Goal: Task Accomplishment & Management: Complete application form

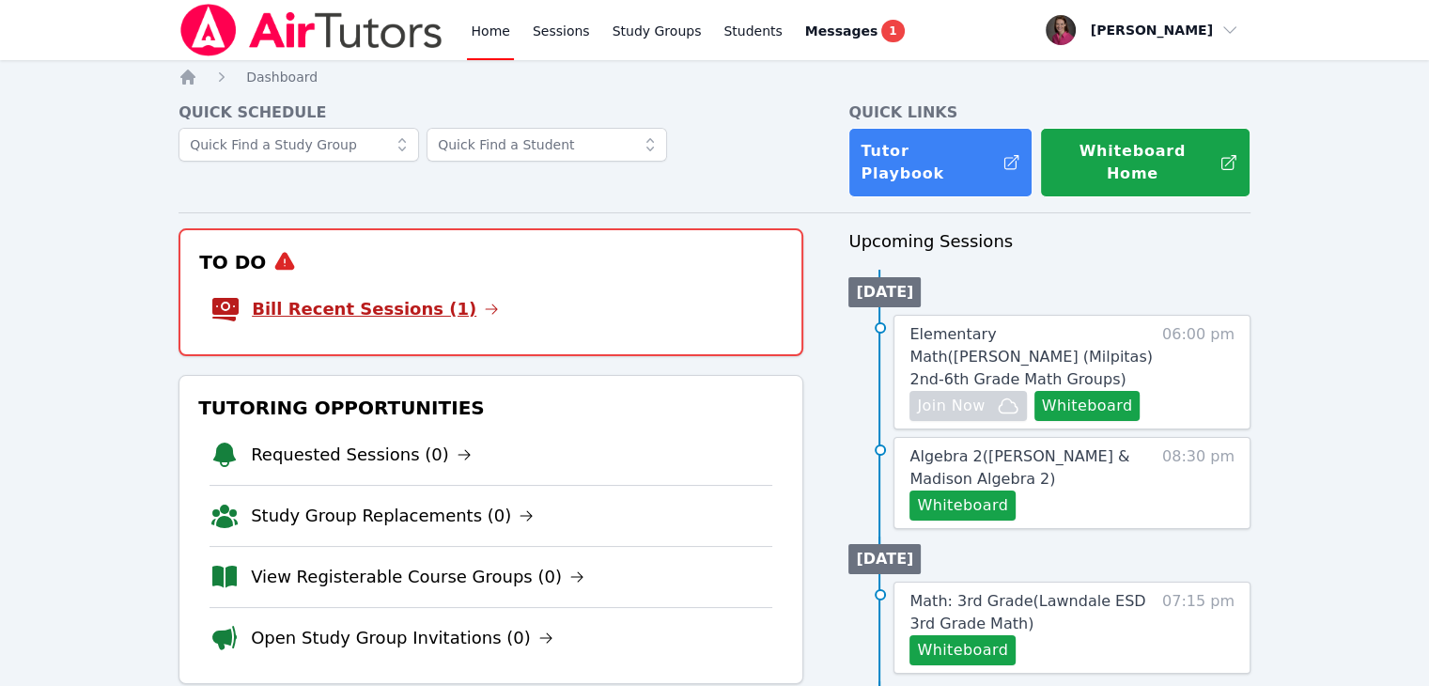
click at [402, 296] on link "Bill Recent Sessions (1)" at bounding box center [375, 309] width 247 height 26
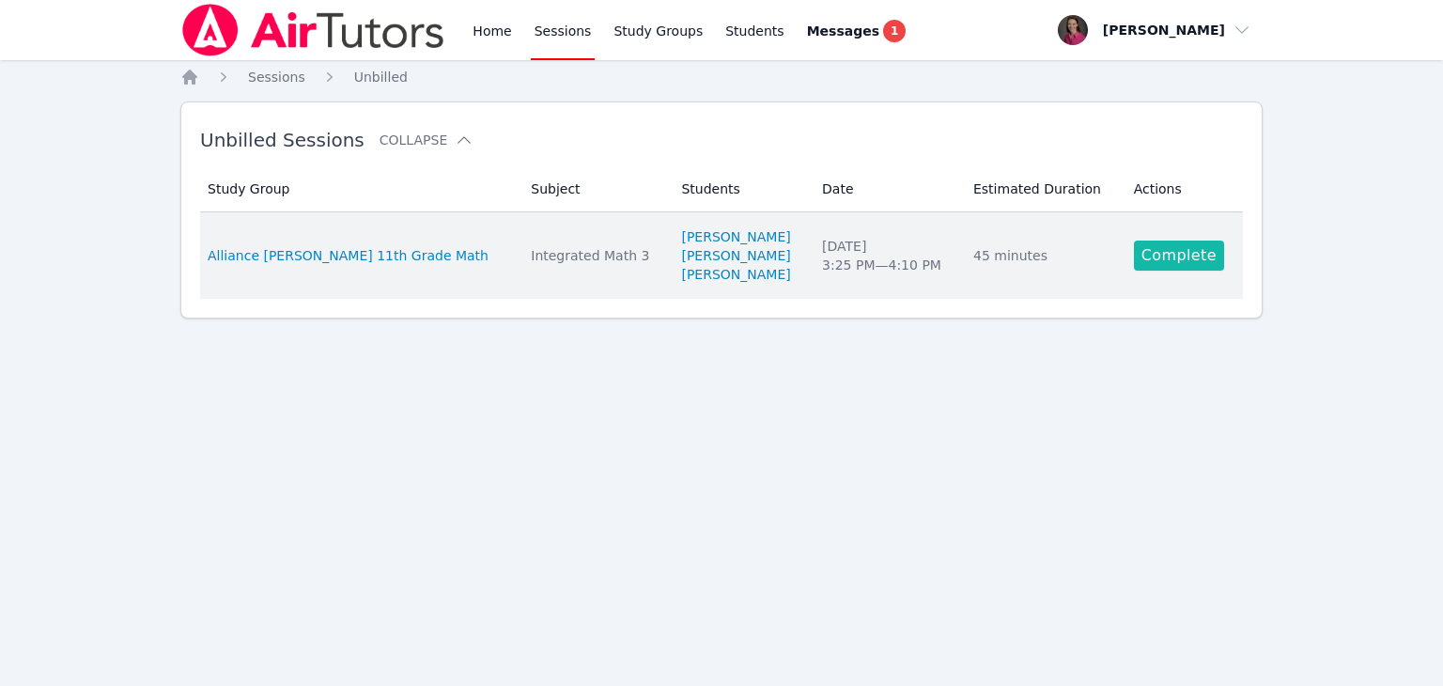
click at [1153, 255] on link "Complete" at bounding box center [1179, 255] width 90 height 30
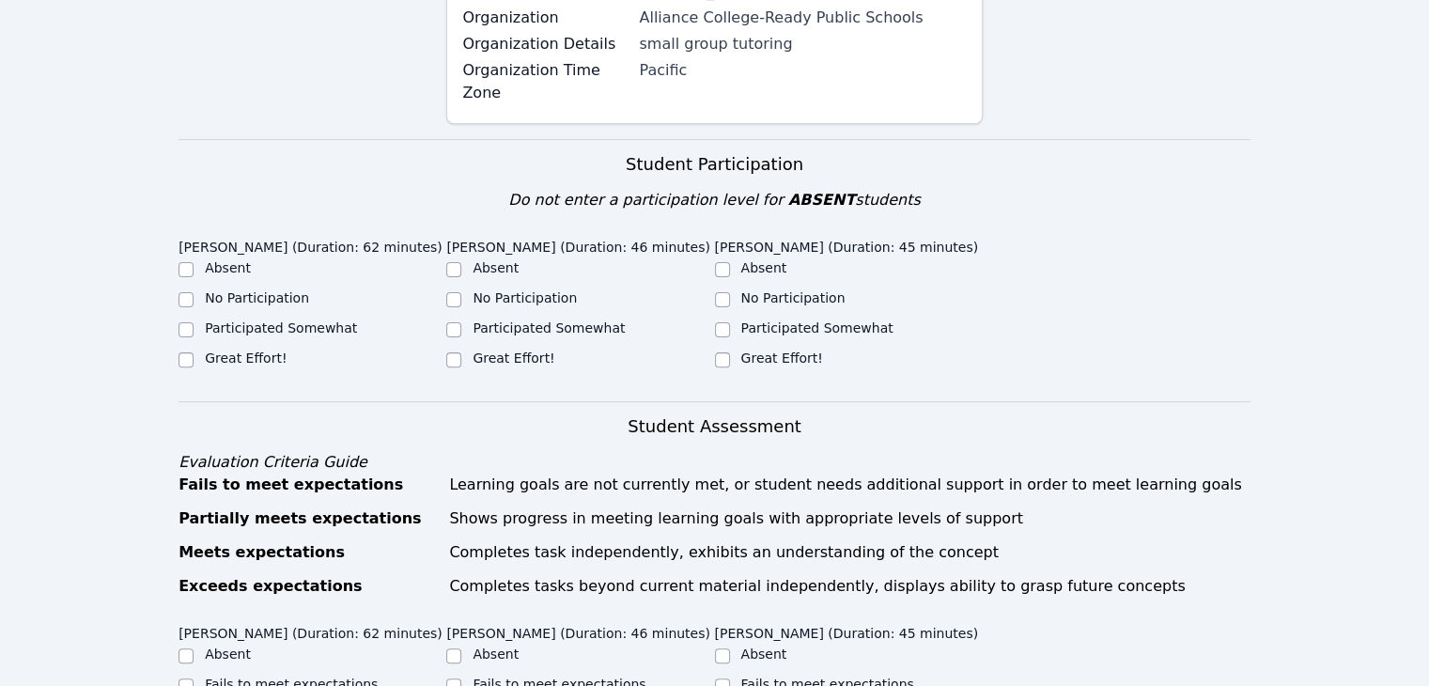
scroll to position [535, 0]
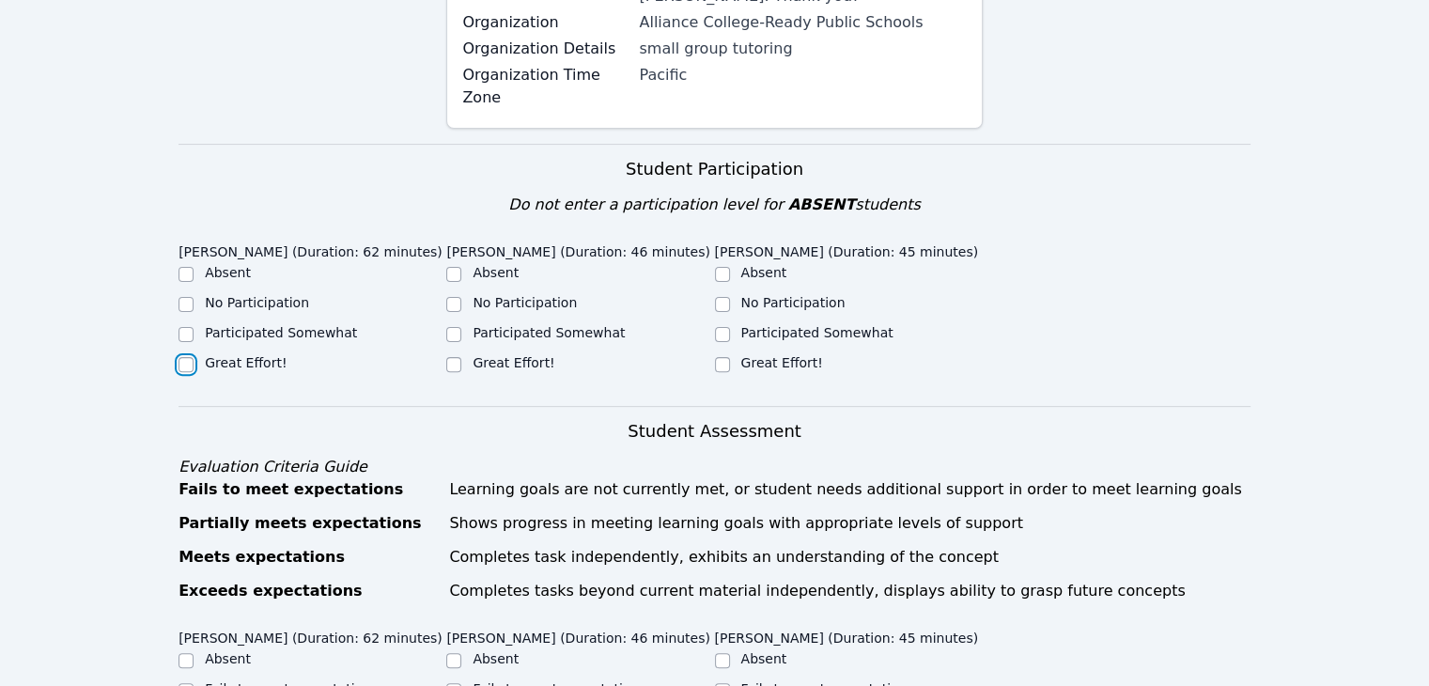
click at [188, 357] on input "Great Effort!" at bounding box center [185, 364] width 15 height 15
checkbox input "true"
click at [461, 357] on input "Great Effort!" at bounding box center [453, 364] width 15 height 15
checkbox input "true"
click at [724, 357] on input "Great Effort!" at bounding box center [722, 364] width 15 height 15
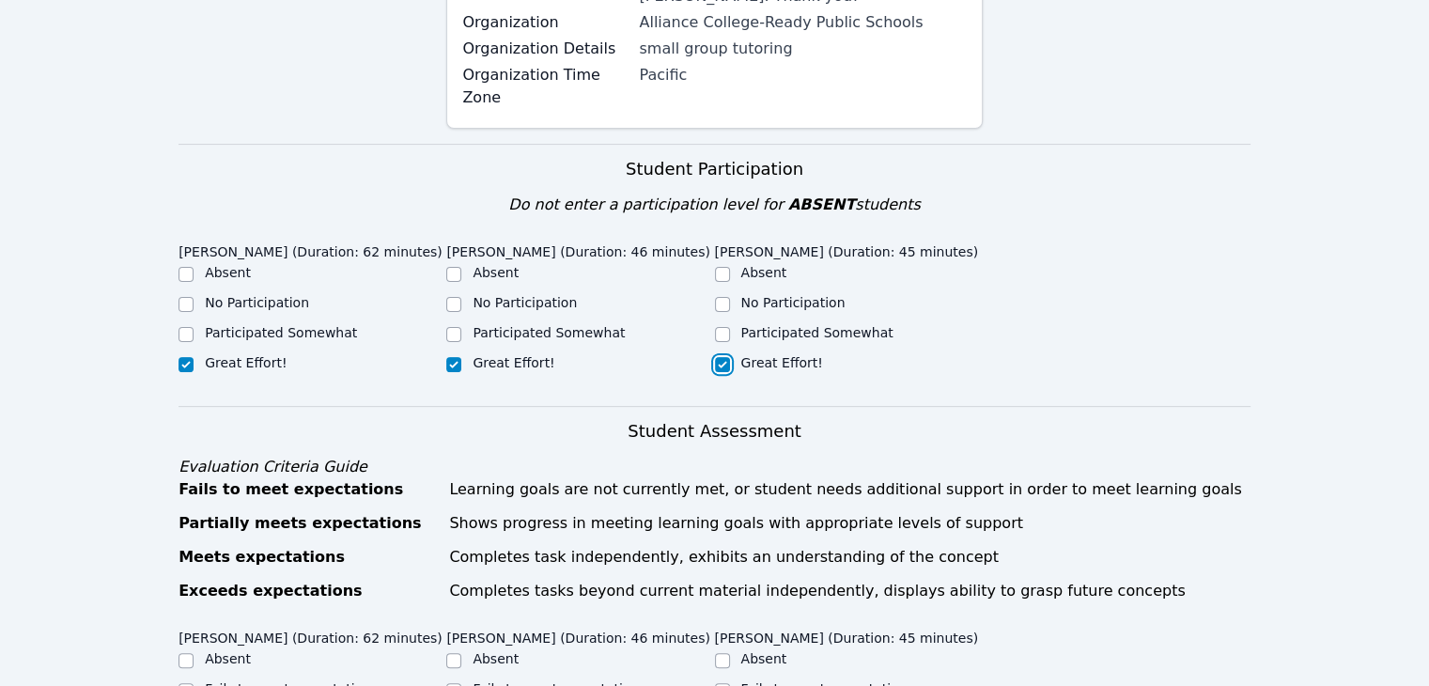
checkbox input "true"
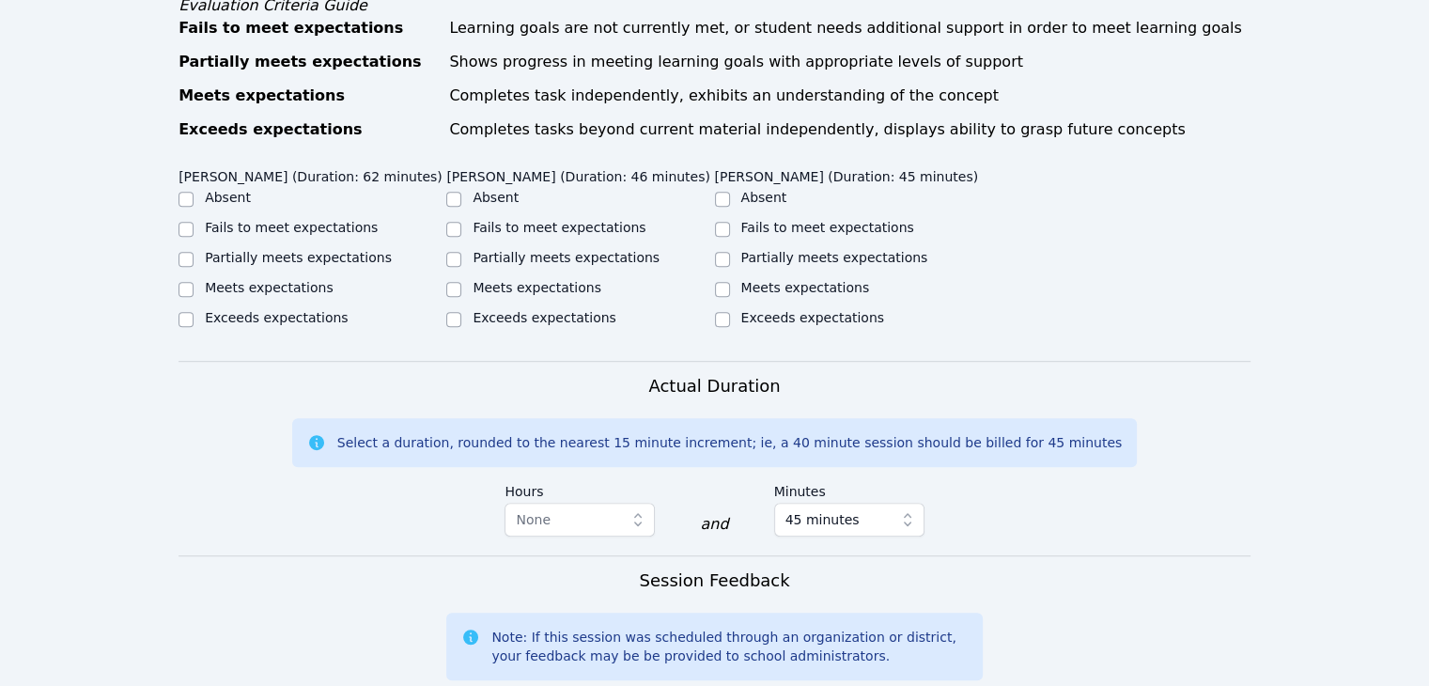
scroll to position [980, 0]
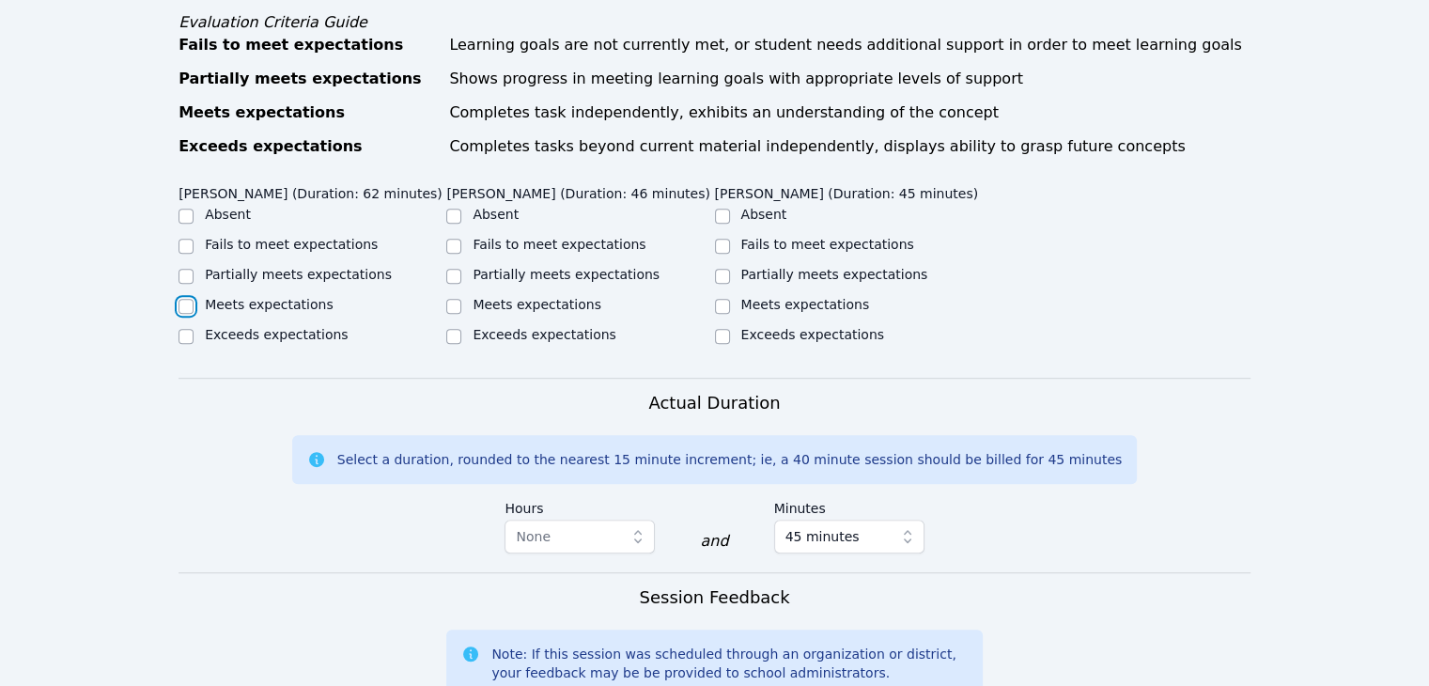
click at [189, 299] on input "Meets expectations" at bounding box center [185, 306] width 15 height 15
checkbox input "true"
click at [455, 299] on input "Meets expectations" at bounding box center [453, 306] width 15 height 15
checkbox input "true"
click at [721, 299] on input "Meets expectations" at bounding box center [722, 306] width 15 height 15
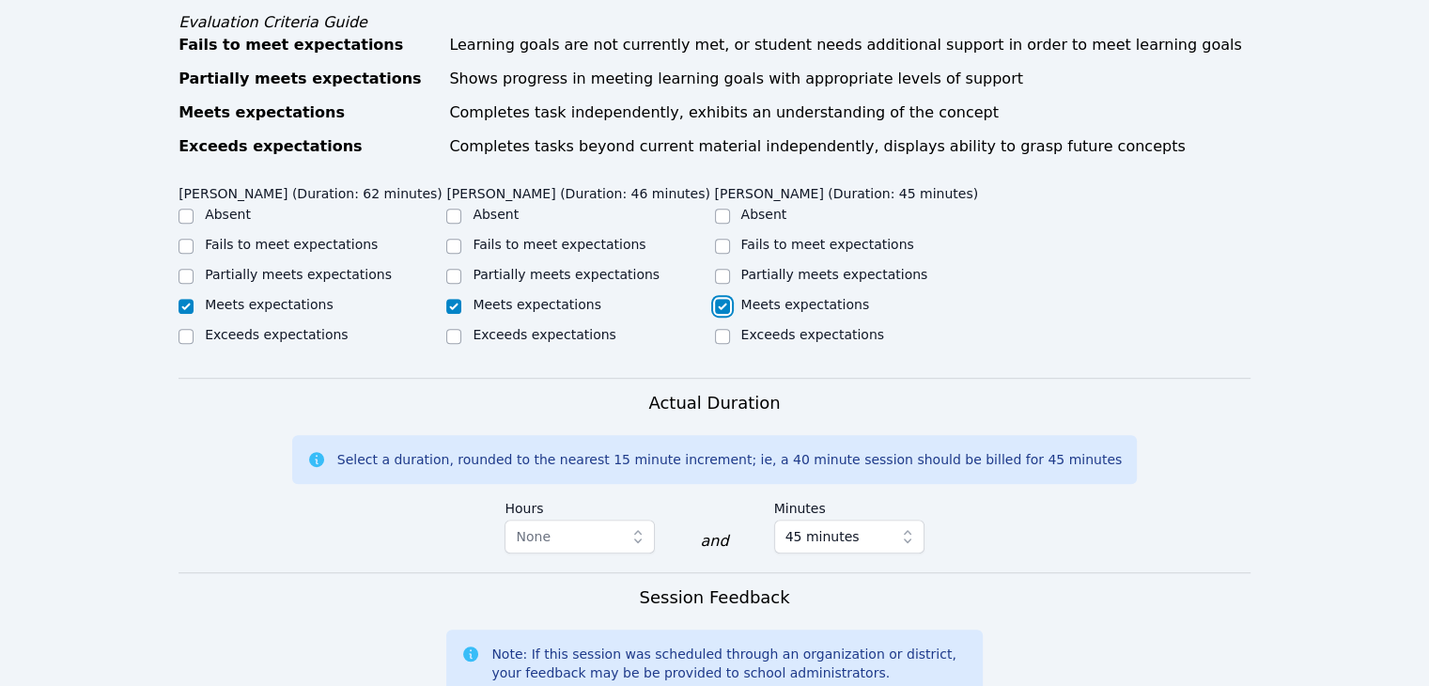
checkbox input "true"
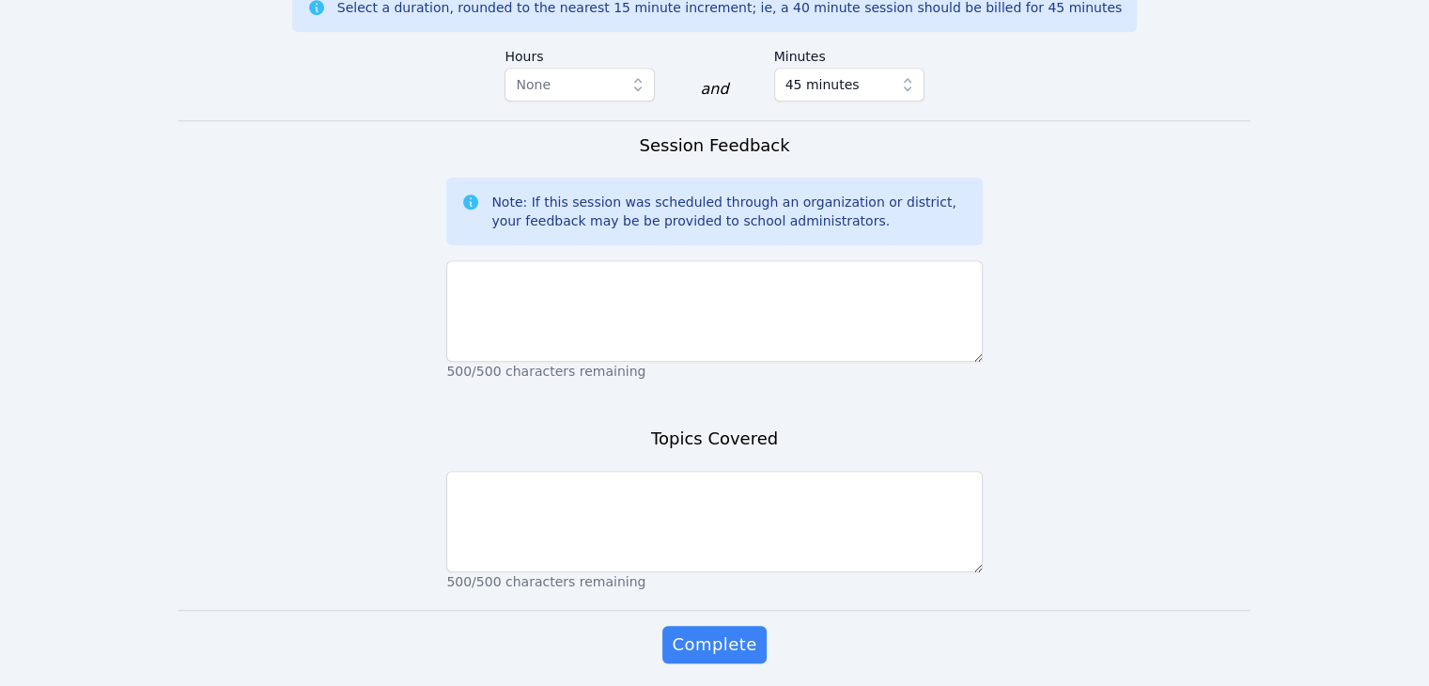
scroll to position [1453, 0]
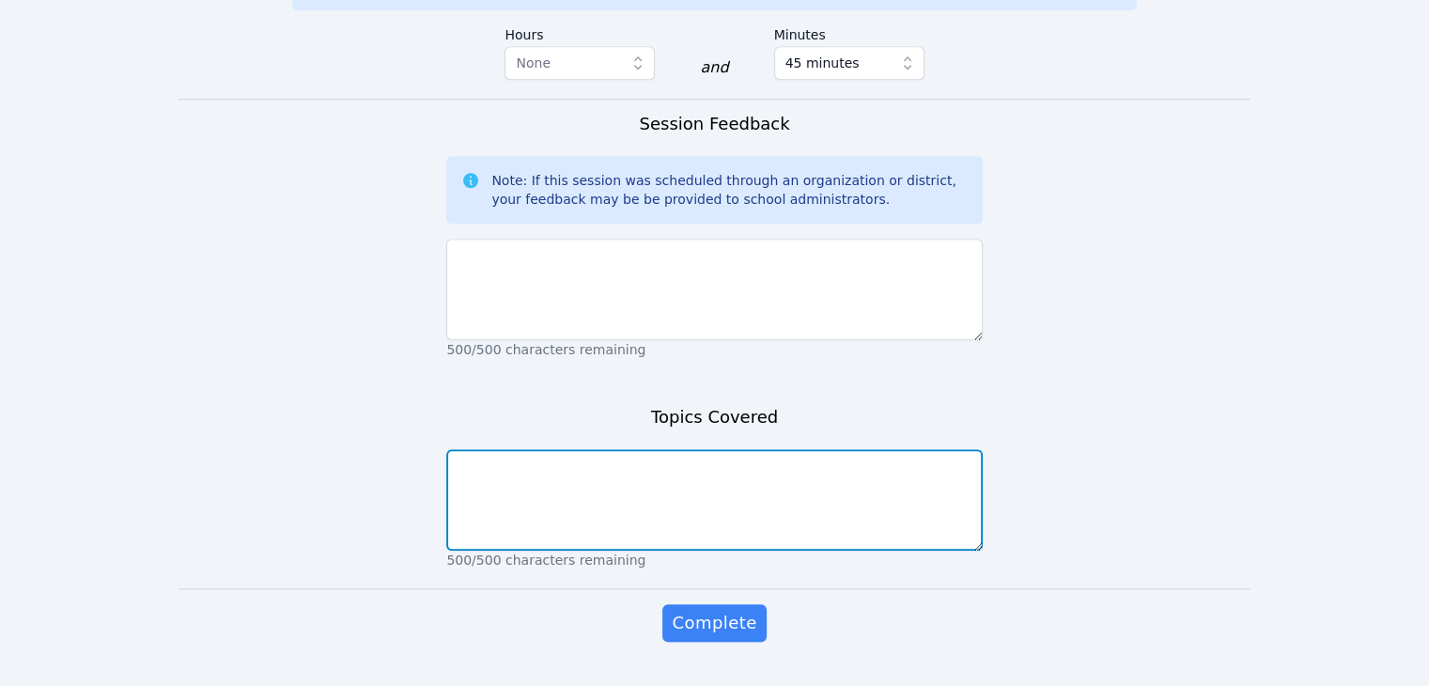
click at [557, 478] on textarea at bounding box center [713, 499] width 535 height 101
type textarea "s"
type textarea "Solving for a single variable involving square roots and factoring."
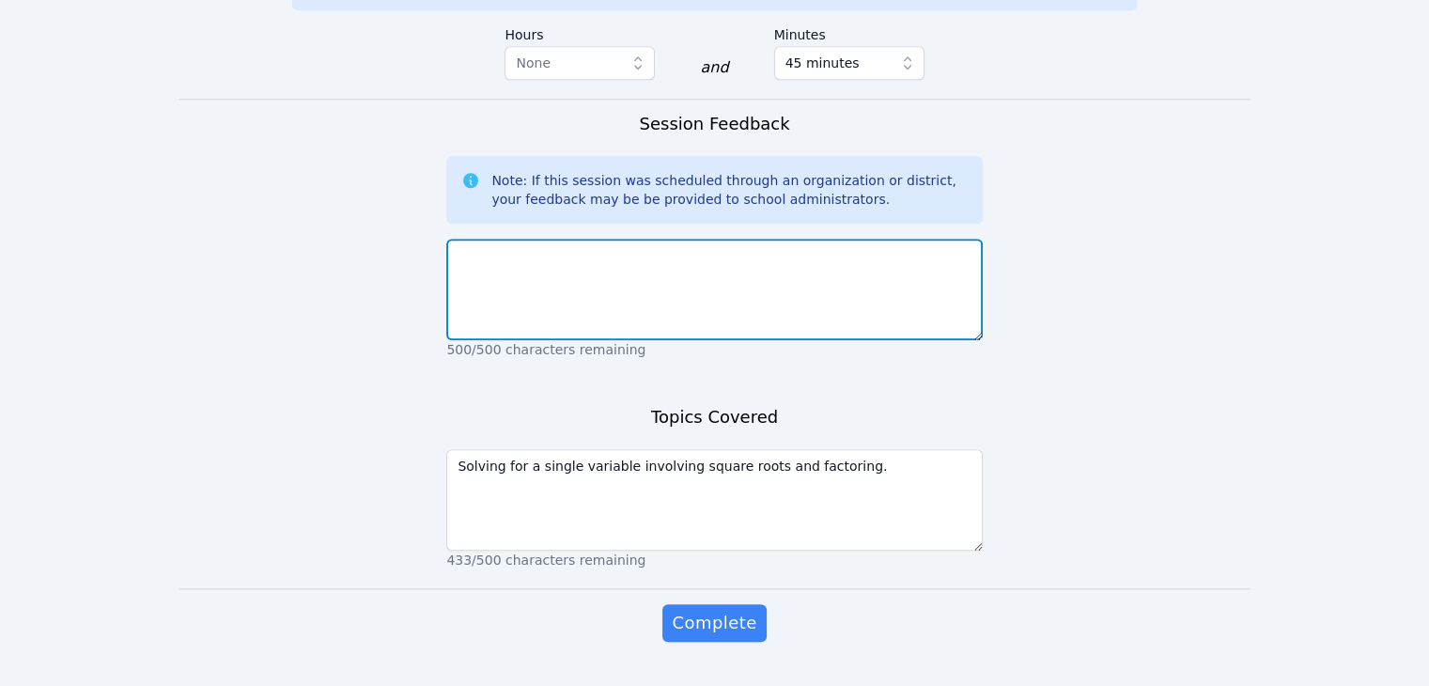
click at [582, 239] on textarea at bounding box center [713, 289] width 535 height 101
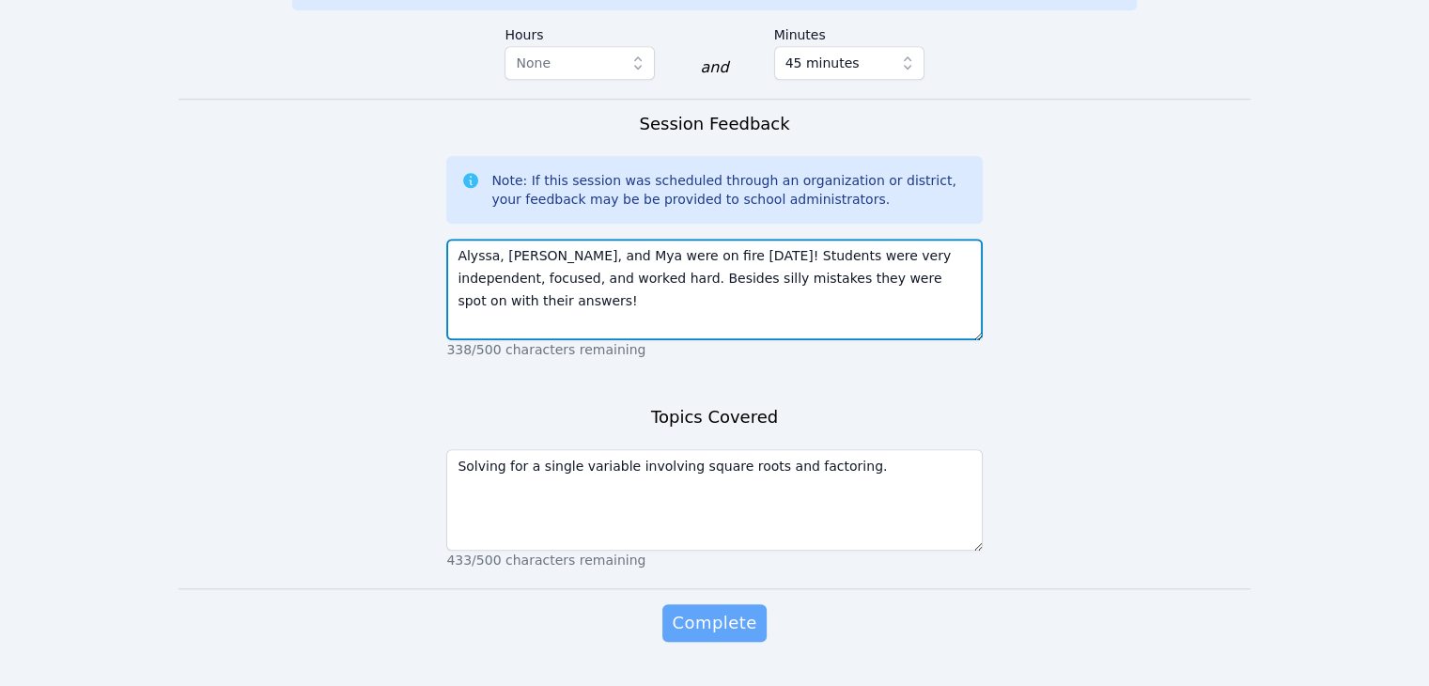
type textarea "Alyssa, Hailey, and Mya were on fire today! Students were very independent, foc…"
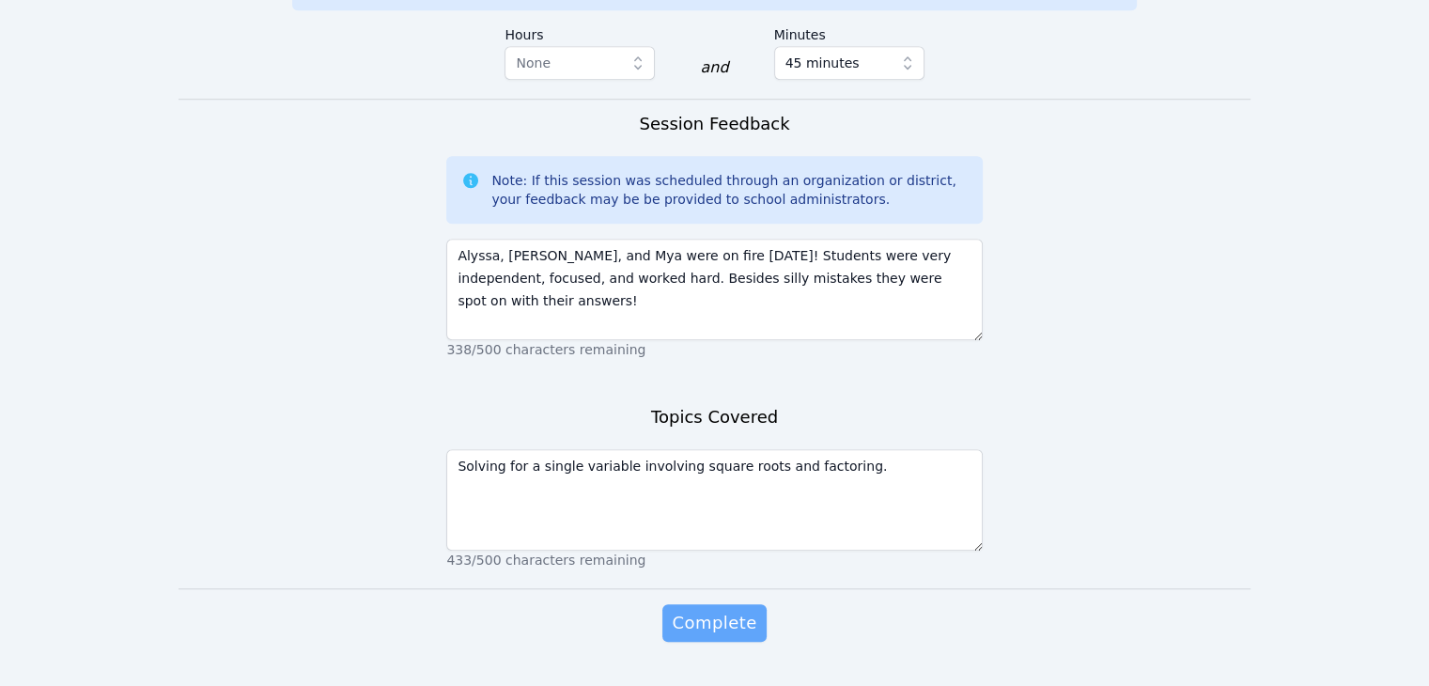
click at [715, 610] on span "Complete" at bounding box center [714, 623] width 85 height 26
